Goal: Information Seeking & Learning: Find specific fact

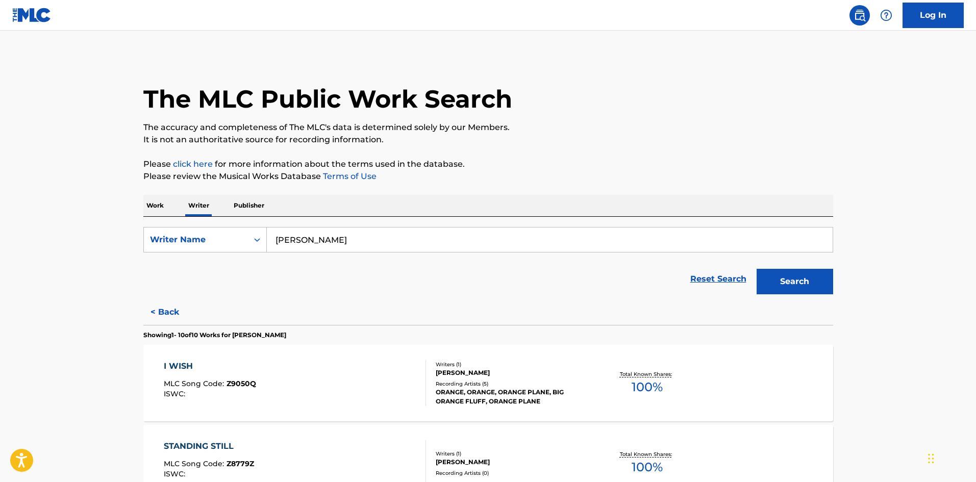
click at [158, 208] on p "Work" at bounding box center [154, 205] width 23 height 21
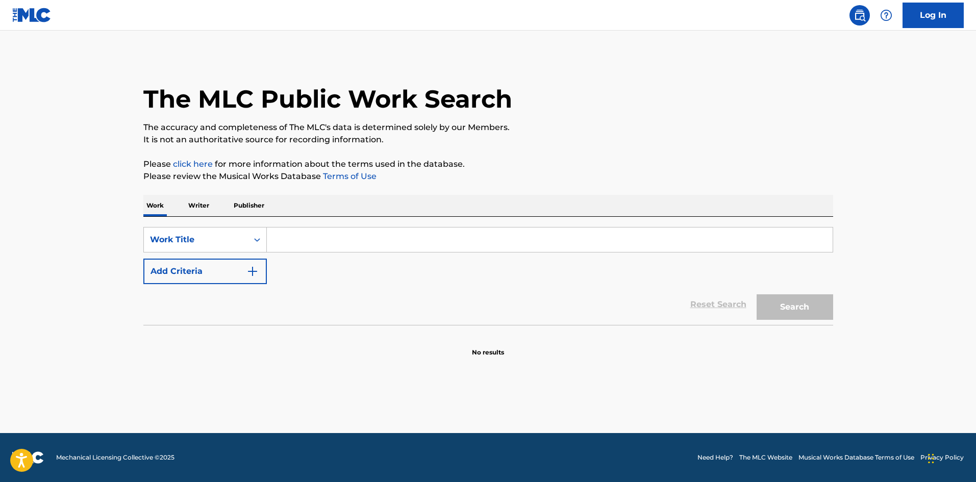
click at [313, 240] on input "Search Form" at bounding box center [550, 240] width 566 height 24
type input "animal in me"
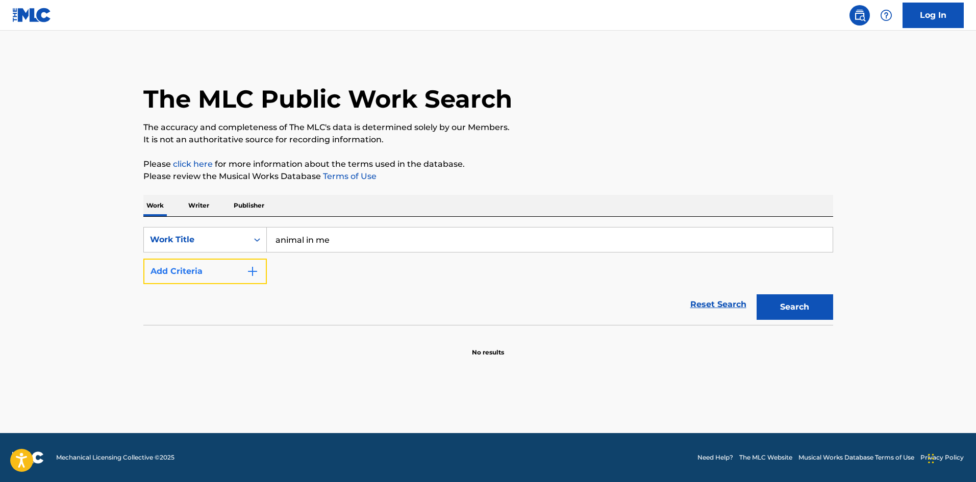
click at [252, 280] on button "Add Criteria" at bounding box center [204, 272] width 123 height 26
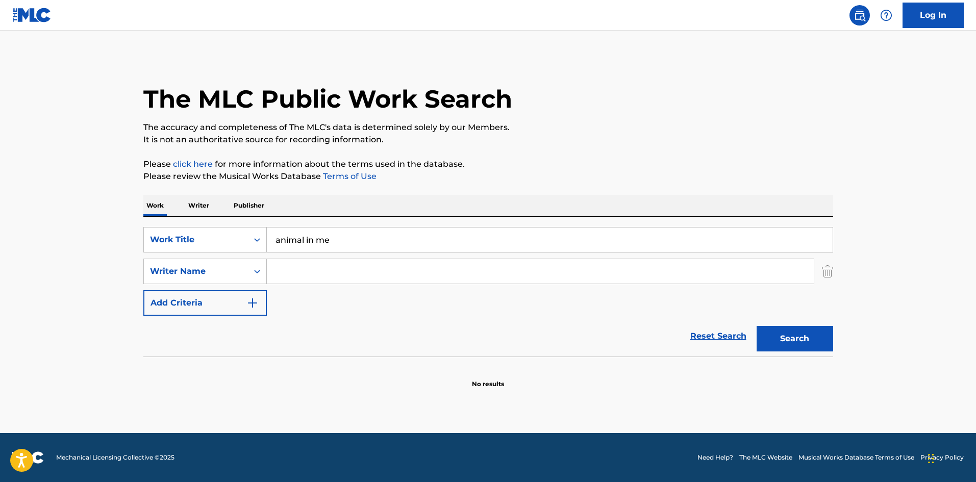
click at [300, 281] on input "Search Form" at bounding box center [540, 271] width 547 height 24
type input "mick"
click at [757, 326] on button "Search" at bounding box center [795, 339] width 77 height 26
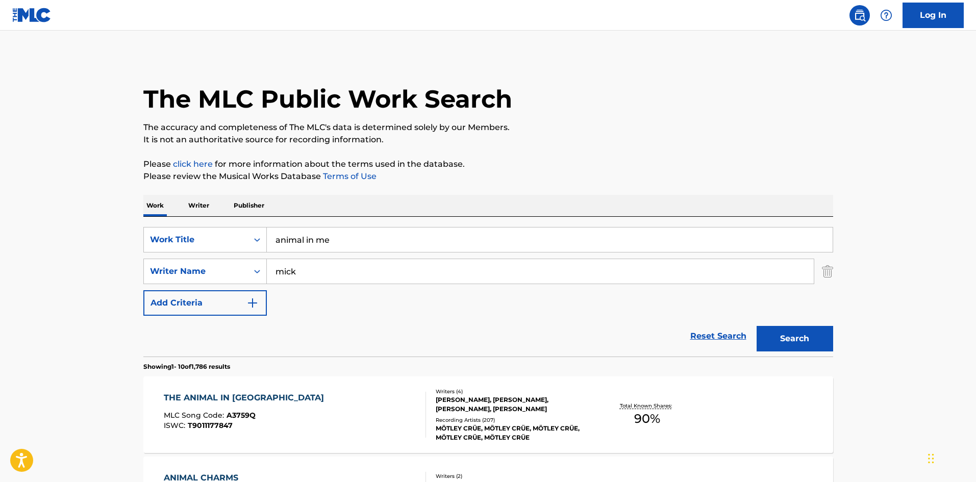
scroll to position [136, 0]
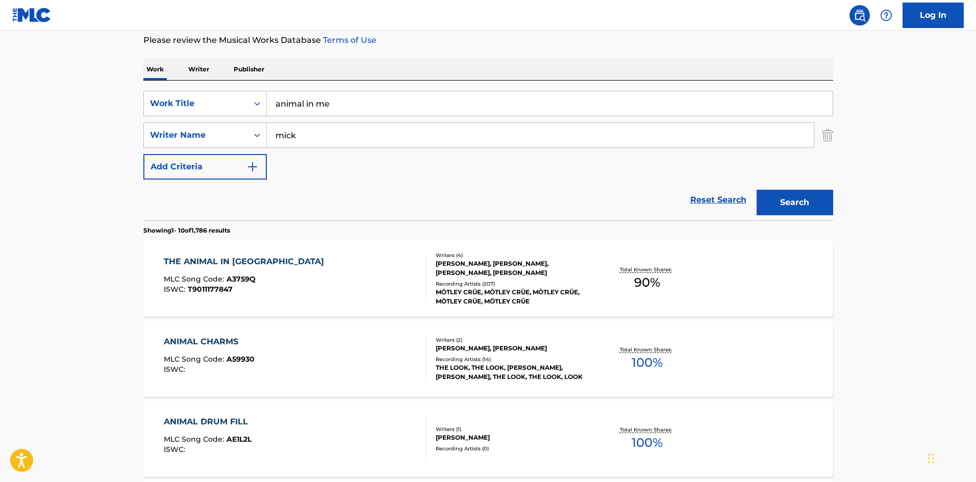
click at [497, 275] on div "[PERSON_NAME], [PERSON_NAME], [PERSON_NAME], [PERSON_NAME]" at bounding box center [513, 268] width 154 height 18
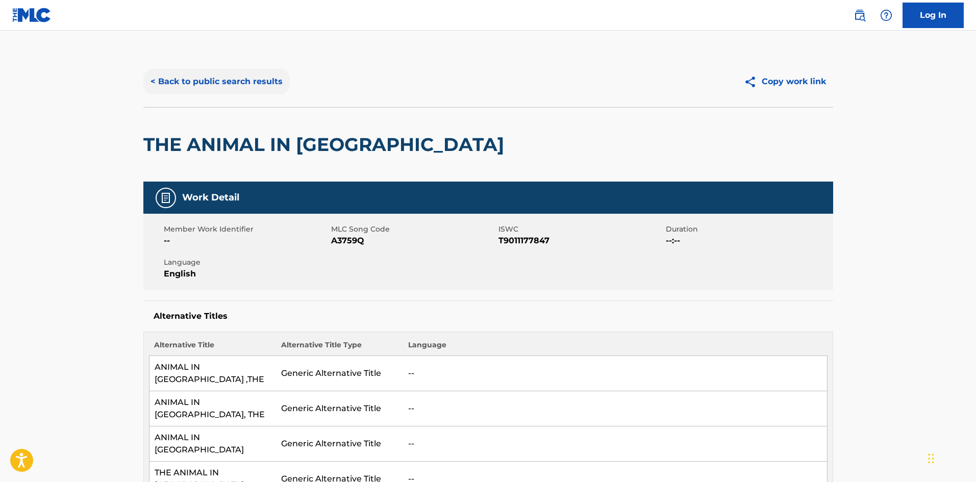
click at [193, 85] on button "< Back to public search results" at bounding box center [216, 82] width 146 height 26
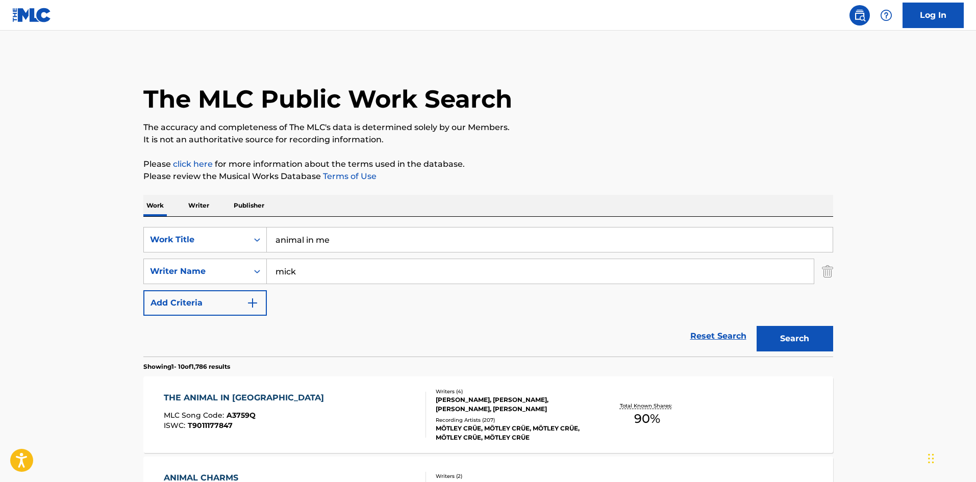
scroll to position [136, 0]
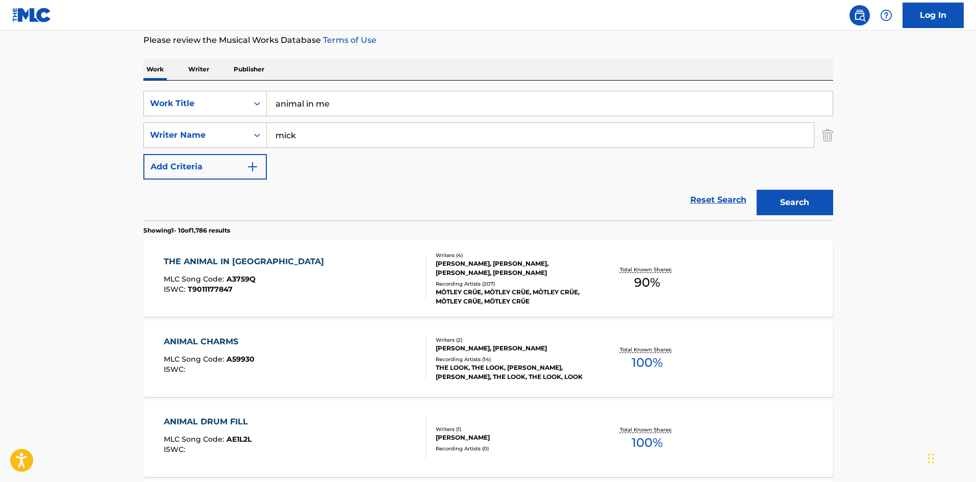
click at [300, 104] on input "animal in me" at bounding box center [550, 103] width 566 height 24
type input "sinners"
click at [757, 190] on button "Search" at bounding box center [795, 203] width 77 height 26
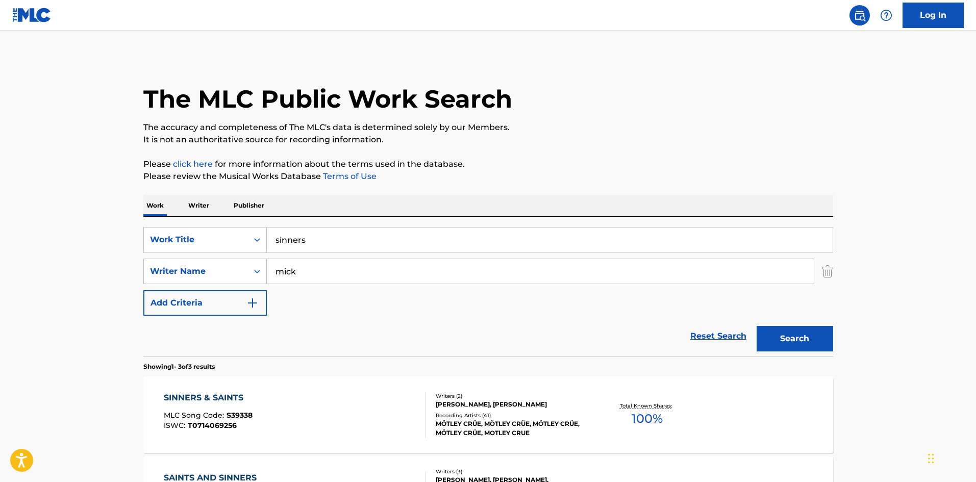
scroll to position [68, 0]
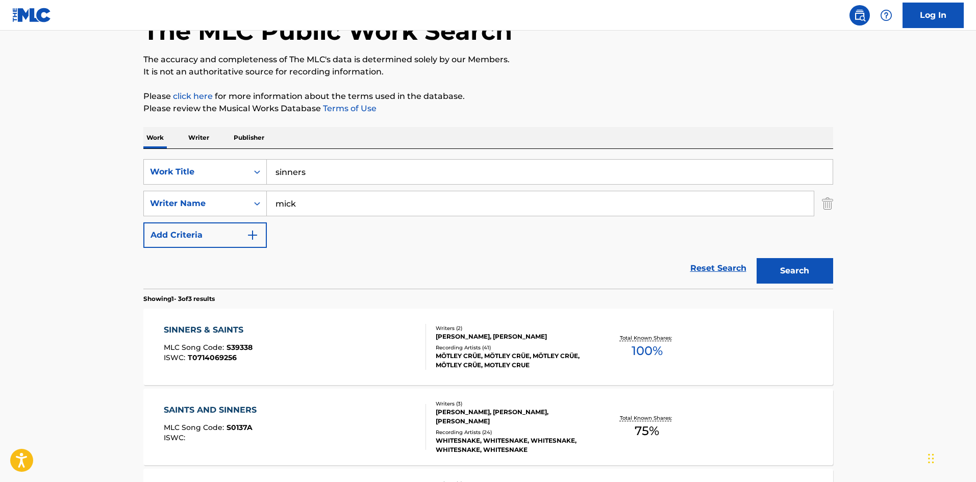
click at [490, 355] on div "MÖTLEY CRÜE, MÖTLEY CRÜE, MÖTLEY CRÜE, MÖTLEY CRÜE, MOTLEY CRUE" at bounding box center [513, 360] width 154 height 18
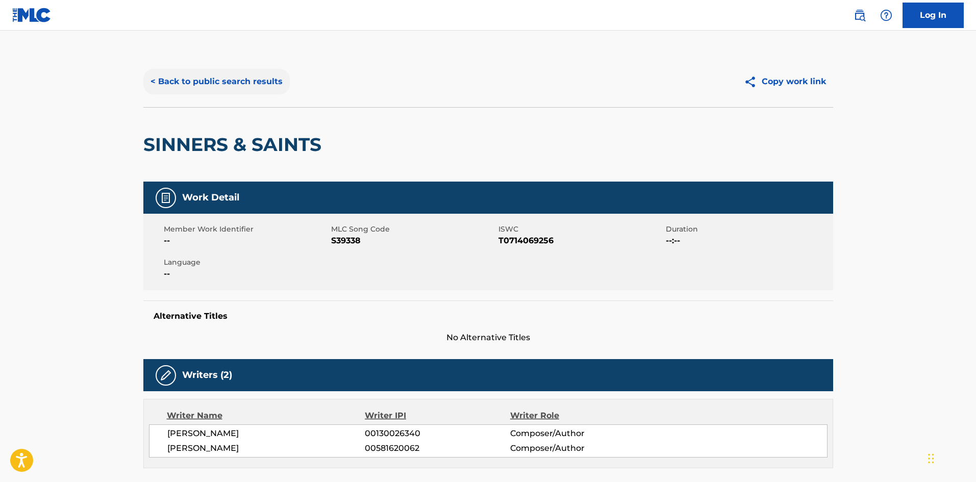
click at [194, 80] on button "< Back to public search results" at bounding box center [216, 82] width 146 height 26
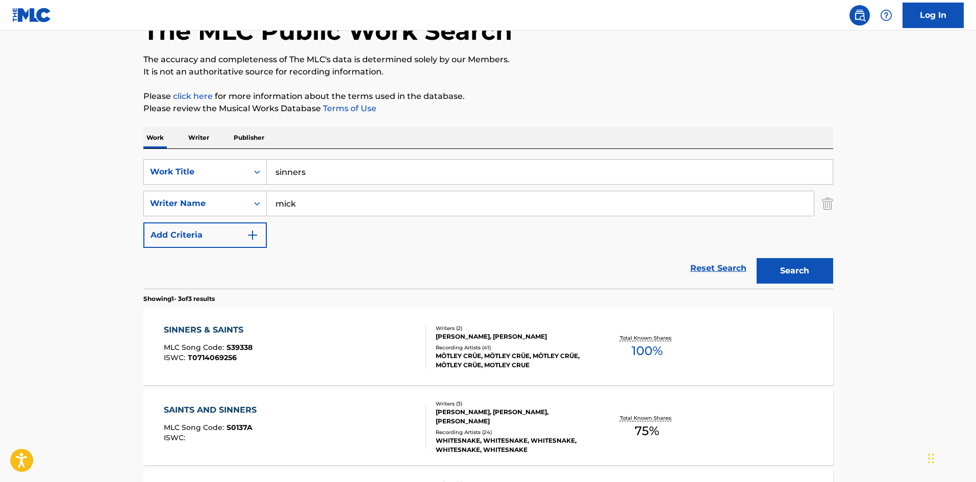
click at [291, 171] on input "sinners" at bounding box center [550, 172] width 566 height 24
type input "animal in me"
click at [757, 258] on button "Search" at bounding box center [795, 271] width 77 height 26
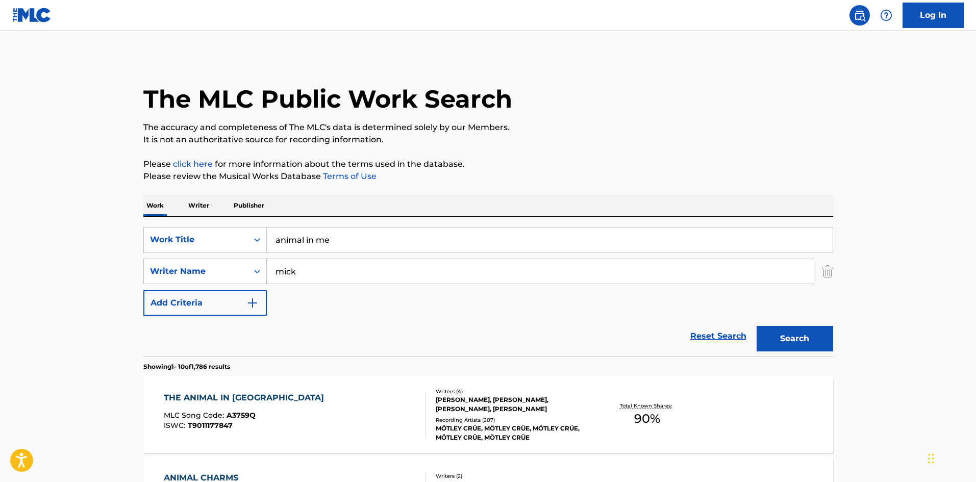
scroll to position [204, 0]
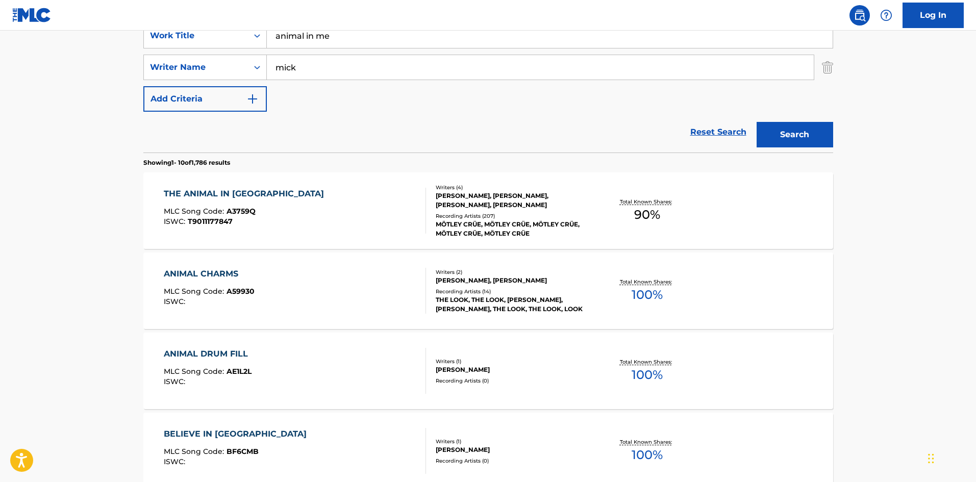
click at [488, 213] on div "Recording Artists ( 207 )" at bounding box center [513, 216] width 154 height 8
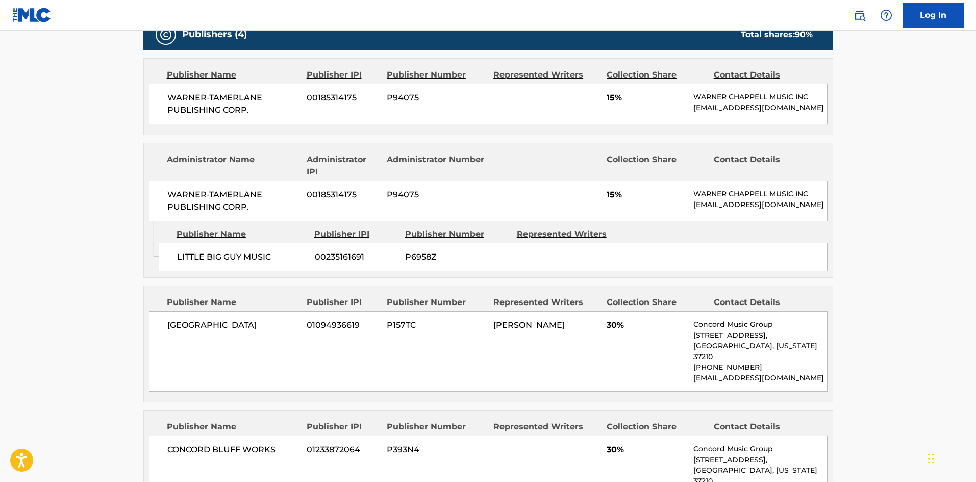
scroll to position [680, 0]
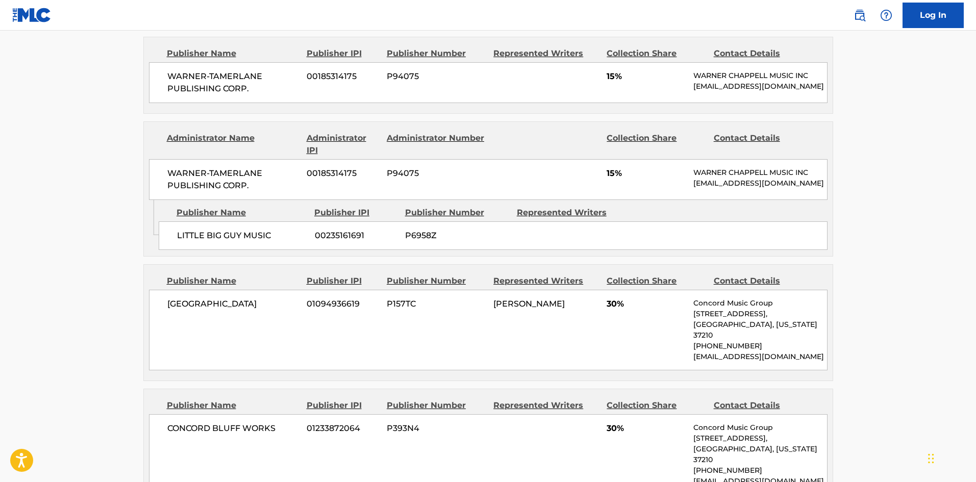
click at [198, 422] on span "CONCORD BLUFF WORKS" at bounding box center [233, 428] width 132 height 12
drag, startPoint x: 198, startPoint y: 387, endPoint x: 252, endPoint y: 390, distance: 54.2
click at [252, 414] on div "[GEOGRAPHIC_DATA] WORKS 01233872064 P393N4 30% Concord Music Group [STREET_ADDR…" at bounding box center [488, 454] width 678 height 81
copy span "CONCORD BLUFF WORKS"
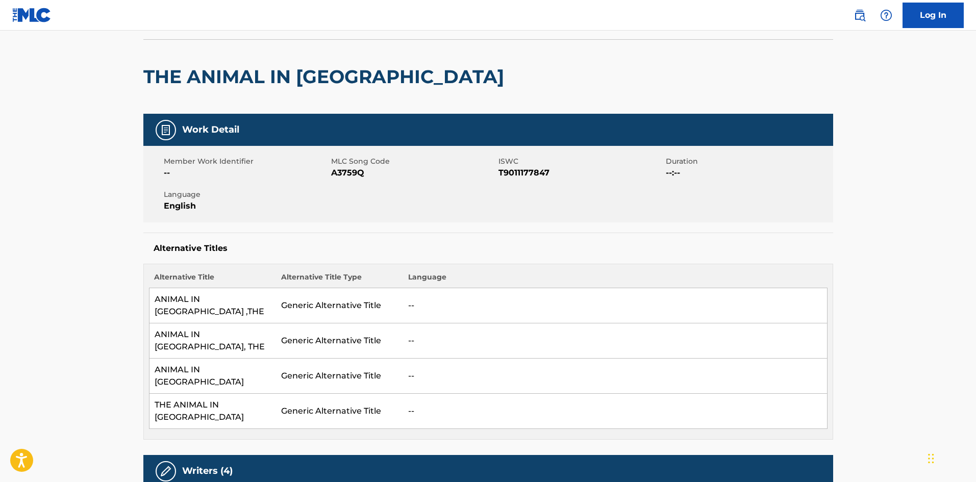
scroll to position [0, 0]
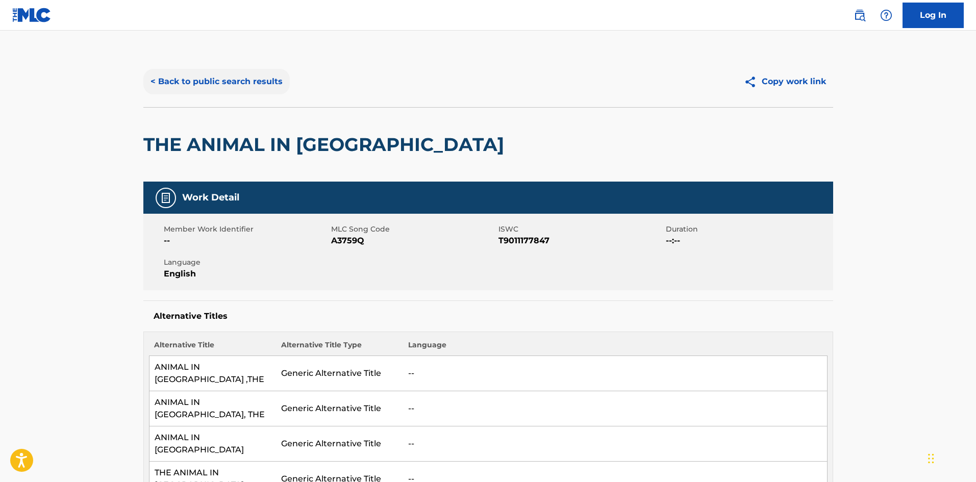
click at [194, 79] on button "< Back to public search results" at bounding box center [216, 82] width 146 height 26
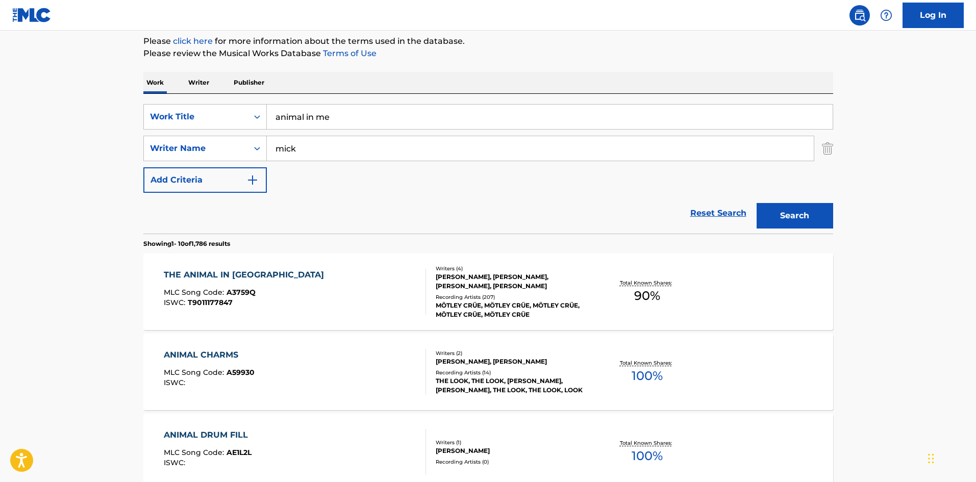
scroll to position [68, 0]
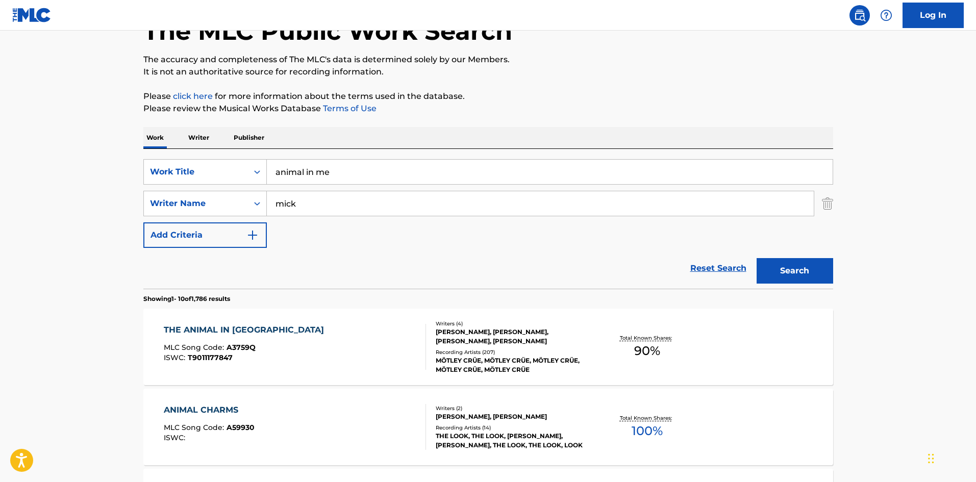
click at [309, 173] on input "animal in me" at bounding box center [550, 172] width 566 height 24
type input "stick to your guns"
click at [757, 258] on button "Search" at bounding box center [795, 271] width 77 height 26
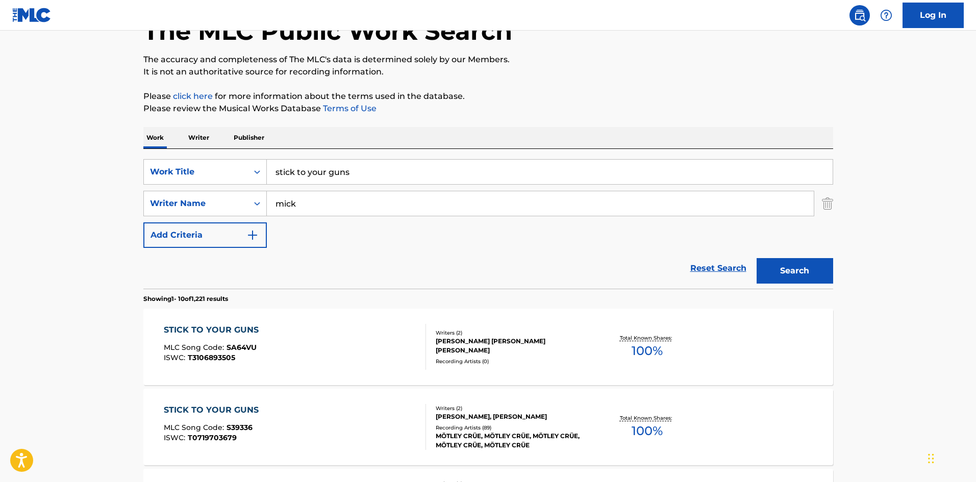
click at [493, 422] on div "Writers ( 2 ) [PERSON_NAME], [PERSON_NAME] Recording Artists ( 89 ) MÖTLEY CRÜE…" at bounding box center [508, 427] width 164 height 45
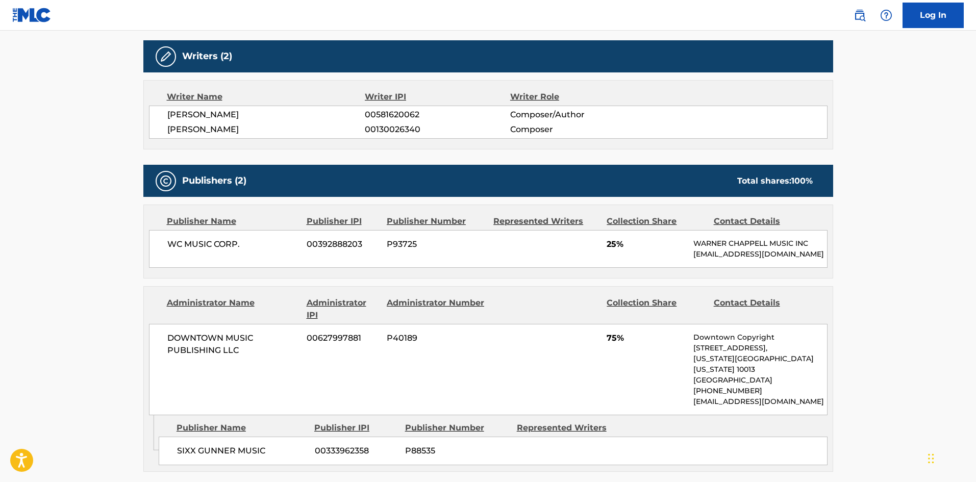
scroll to position [340, 0]
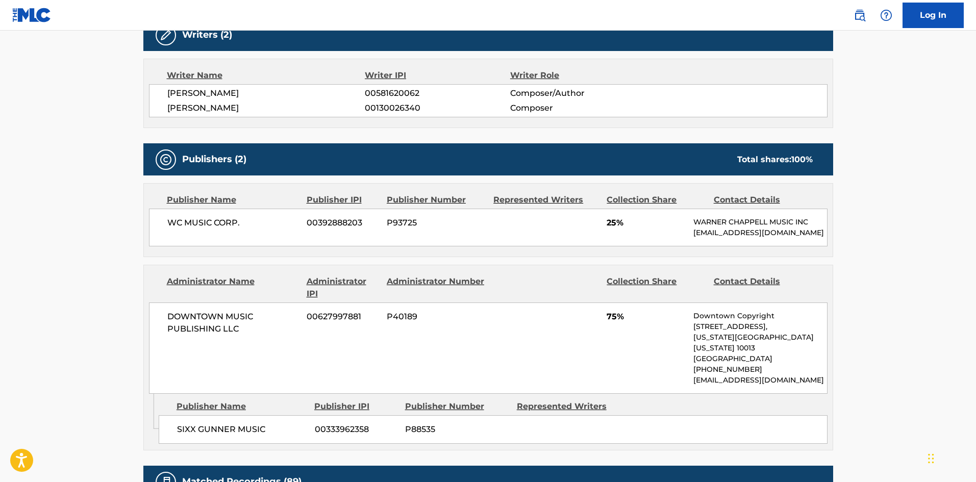
click at [193, 430] on span "SIXX GUNNER MUSIC" at bounding box center [242, 429] width 130 height 12
drag, startPoint x: 192, startPoint y: 430, endPoint x: 247, endPoint y: 427, distance: 55.2
click at [247, 427] on span "SIXX GUNNER MUSIC" at bounding box center [242, 429] width 130 height 12
copy span "SIXX GUNNER MUSIC"
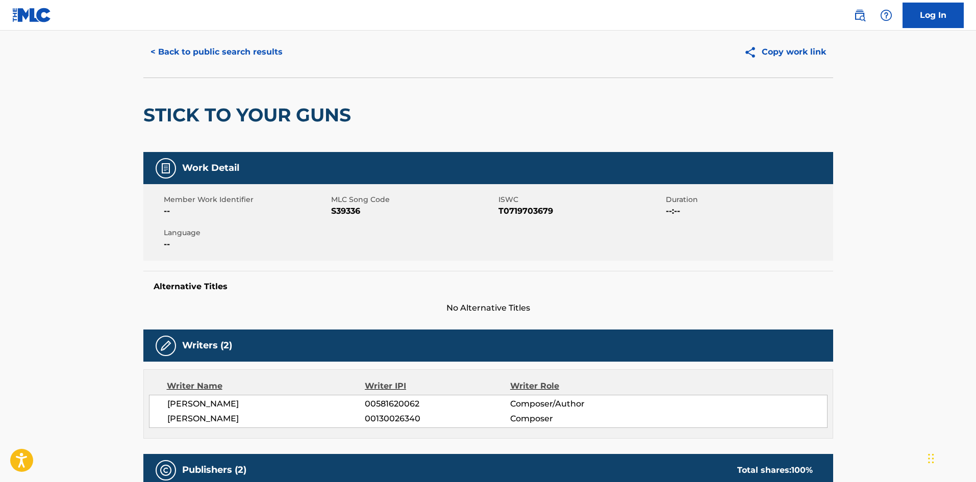
scroll to position [0, 0]
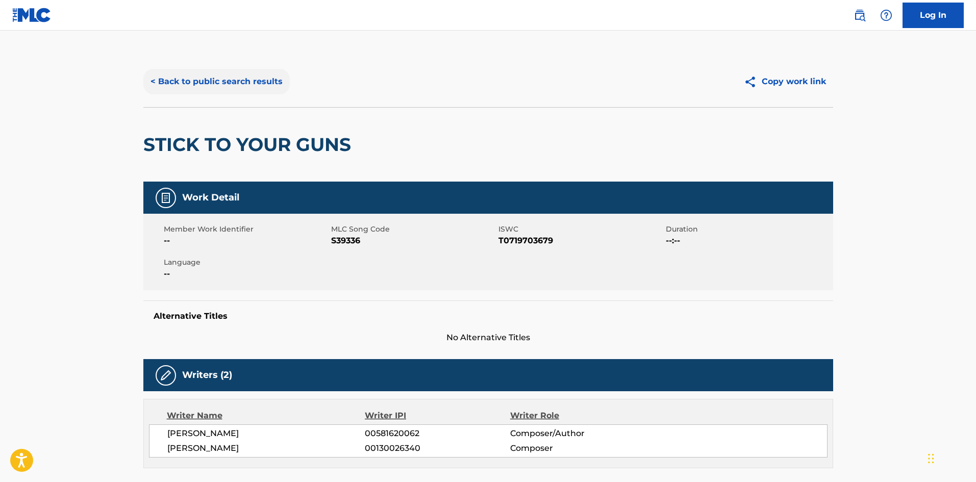
click at [212, 82] on button "< Back to public search results" at bounding box center [216, 82] width 146 height 26
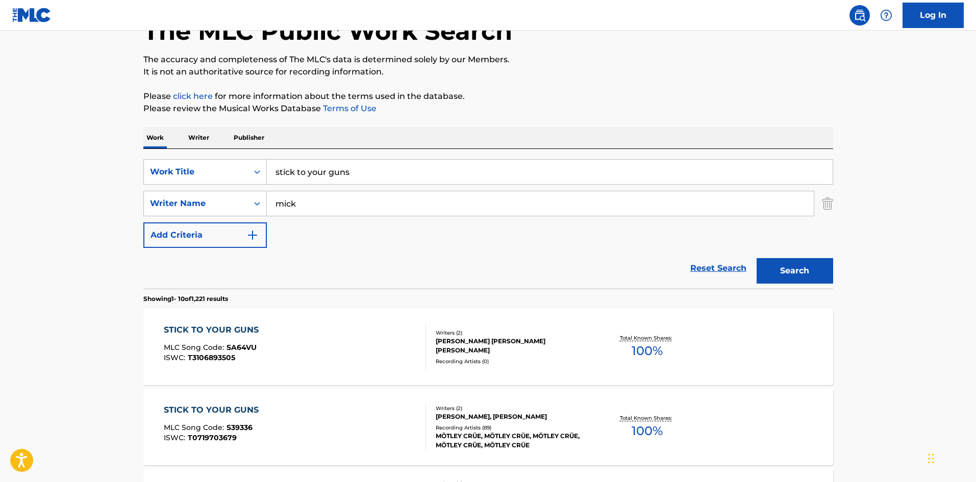
click at [493, 430] on div "Recording Artists ( 89 )" at bounding box center [513, 428] width 154 height 8
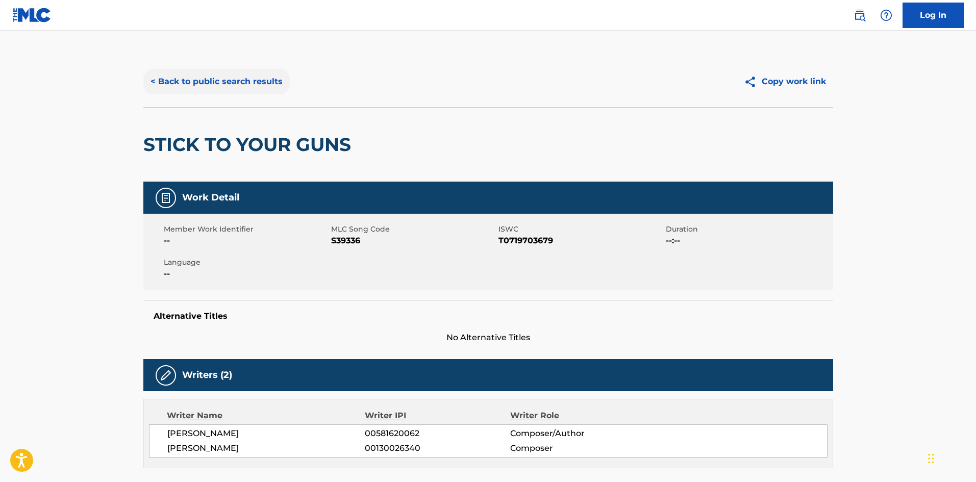
drag, startPoint x: 245, startPoint y: 95, endPoint x: 245, endPoint y: 86, distance: 9.2
click at [245, 95] on div "< Back to public search results Copy work link" at bounding box center [488, 81] width 690 height 51
click at [242, 79] on button "< Back to public search results" at bounding box center [216, 82] width 146 height 26
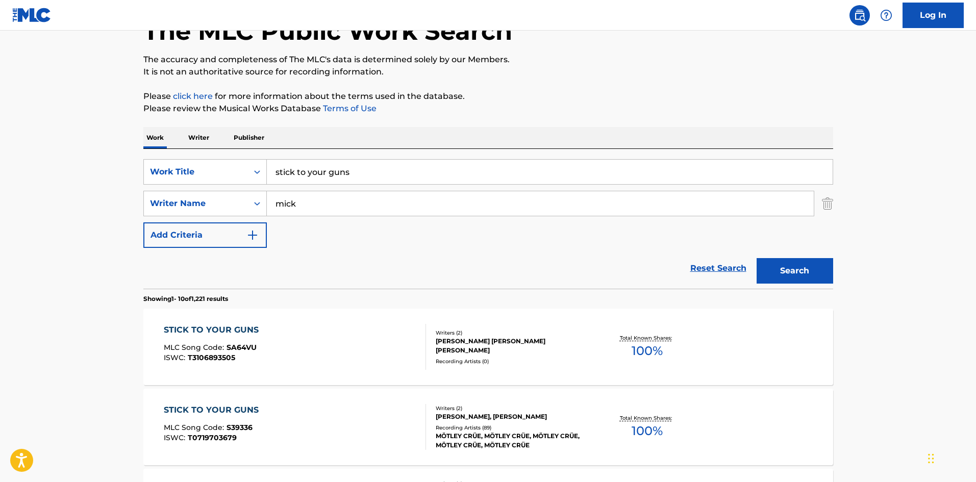
click at [322, 176] on input "stick to your guns" at bounding box center [550, 172] width 566 height 24
type input "sinners"
click at [757, 258] on button "Search" at bounding box center [795, 271] width 77 height 26
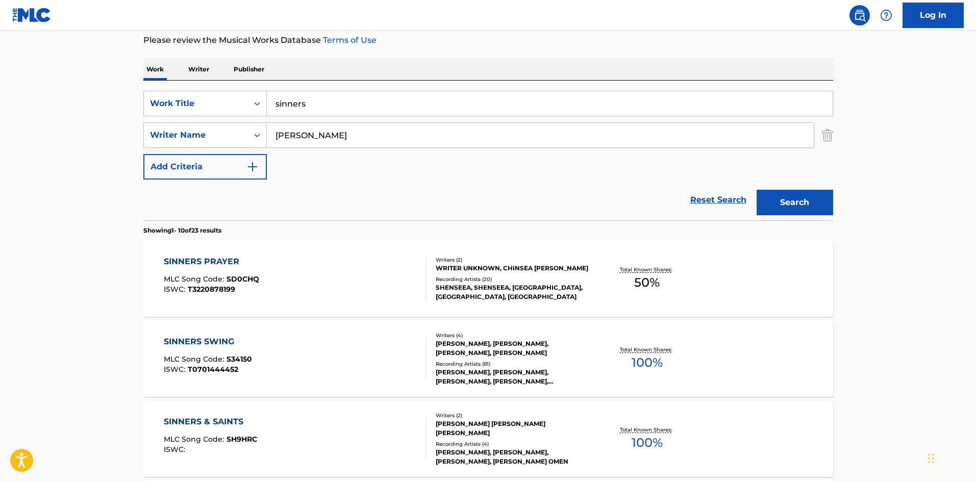
scroll to position [0, 0]
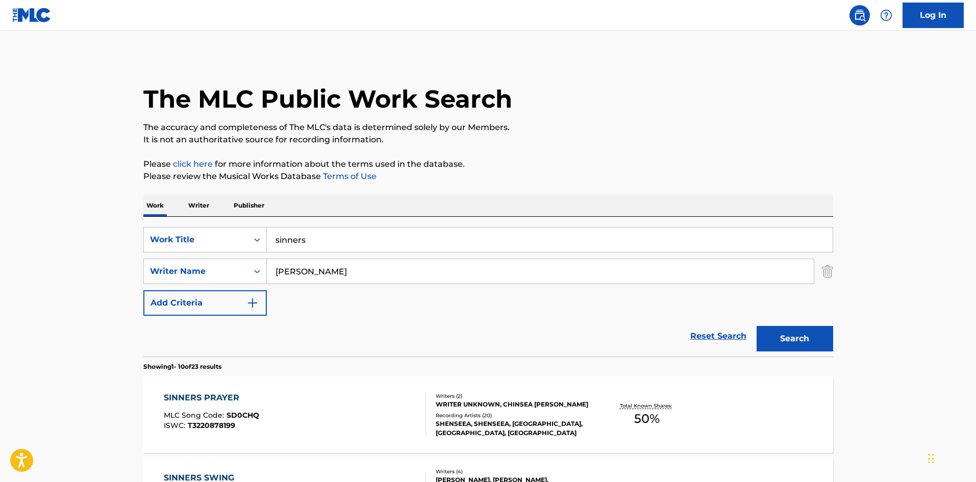
click at [286, 278] on input "[PERSON_NAME]" at bounding box center [540, 271] width 547 height 24
type input "[PERSON_NAME]"
click at [757, 326] on button "Search" at bounding box center [795, 339] width 77 height 26
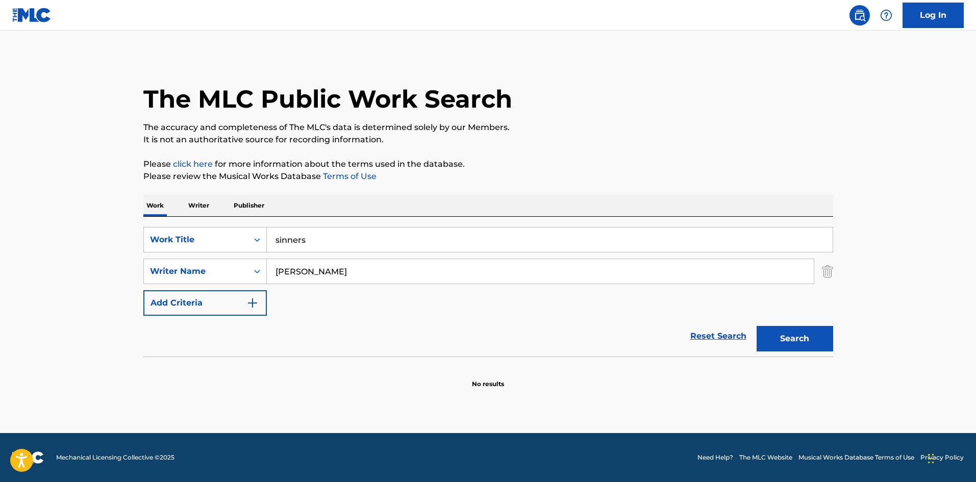
click at [294, 270] on input "[PERSON_NAME]" at bounding box center [540, 271] width 547 height 24
type input "sixx"
click at [757, 326] on button "Search" at bounding box center [795, 339] width 77 height 26
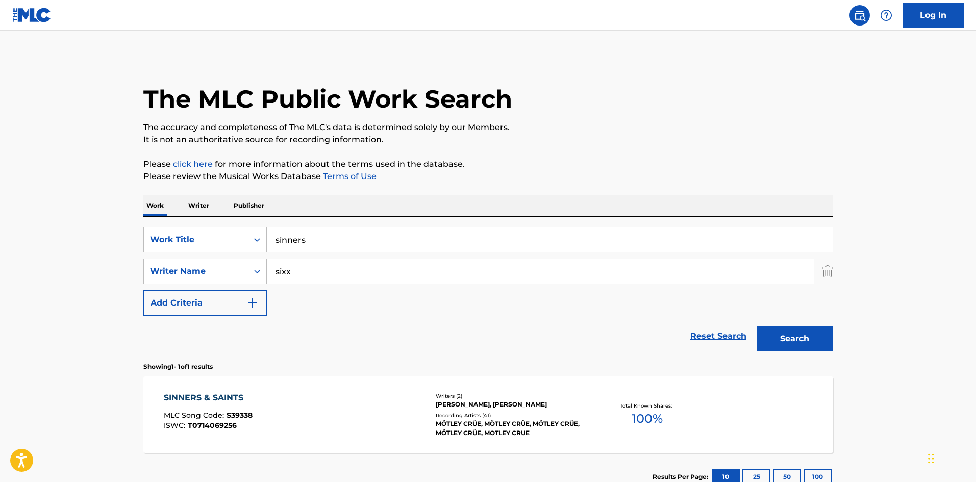
scroll to position [68, 0]
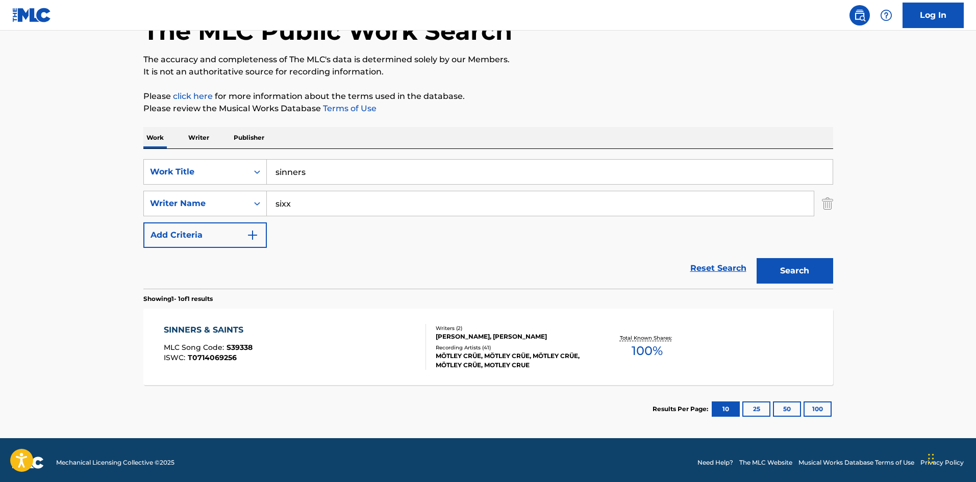
click at [511, 342] on div "Writers ( 2 ) [PERSON_NAME], [PERSON_NAME] Recording Artists ( 41 ) MÖTLEY CRÜE…" at bounding box center [508, 346] width 164 height 45
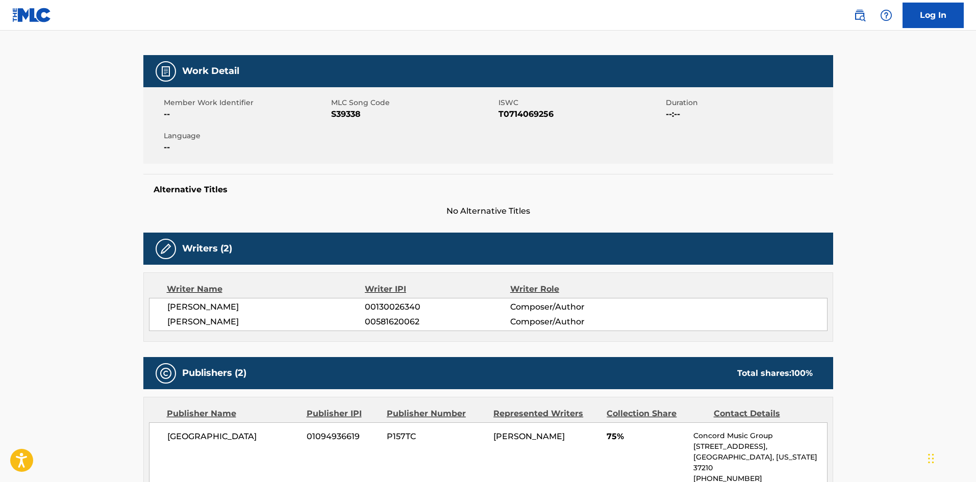
scroll to position [68, 0]
